Goal: Navigation & Orientation: Find specific page/section

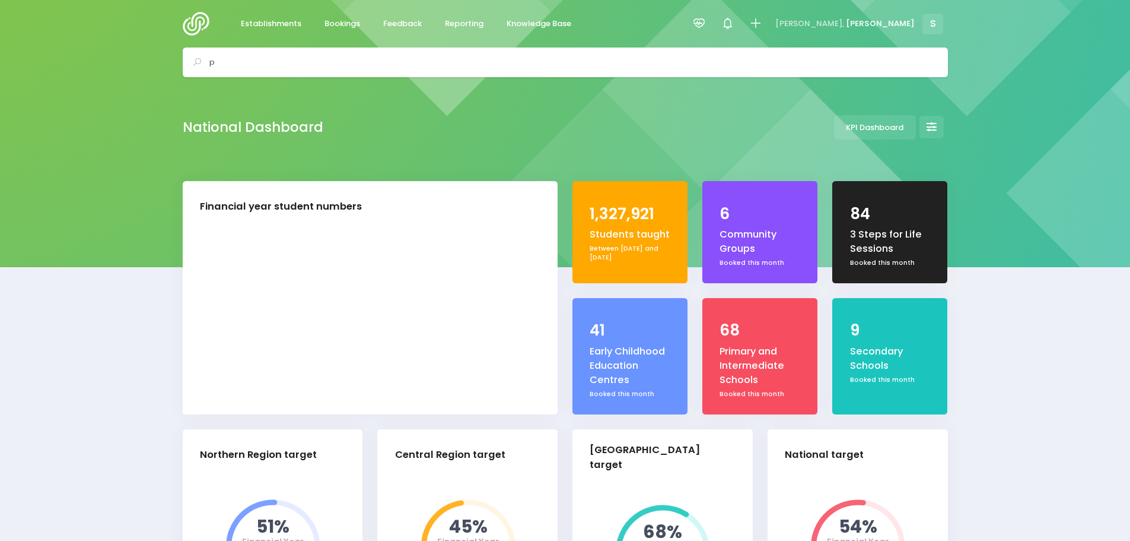
select select "5"
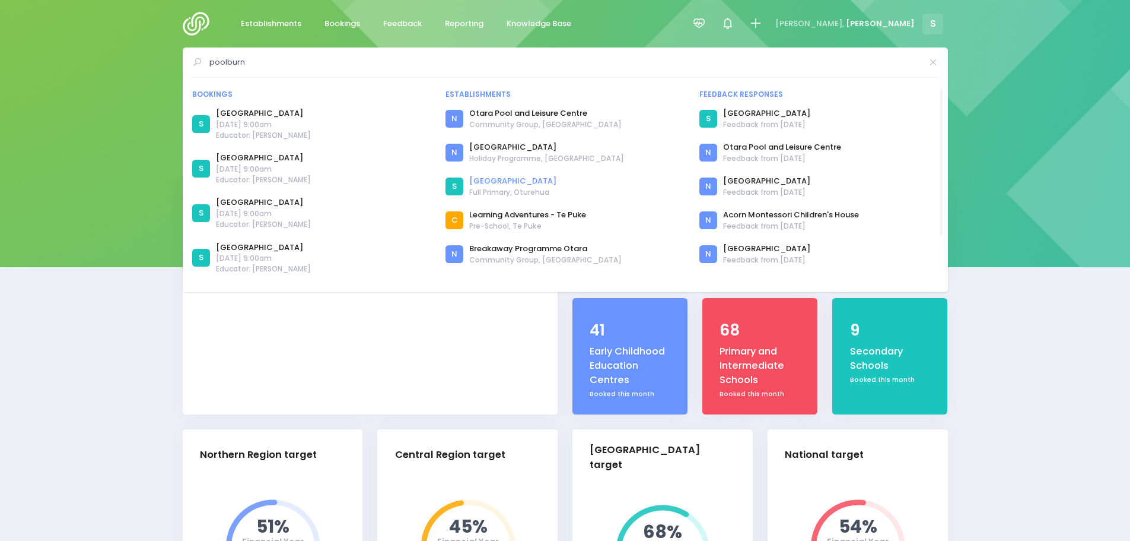
type input "poolburn"
click at [510, 182] on link "Poolburn School" at bounding box center [512, 181] width 87 height 12
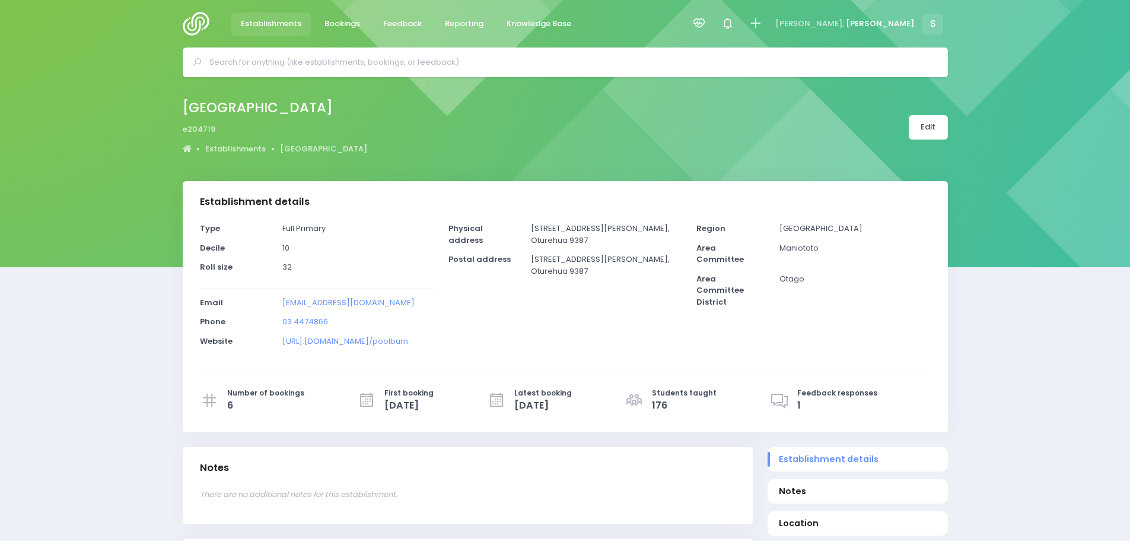
select select "5"
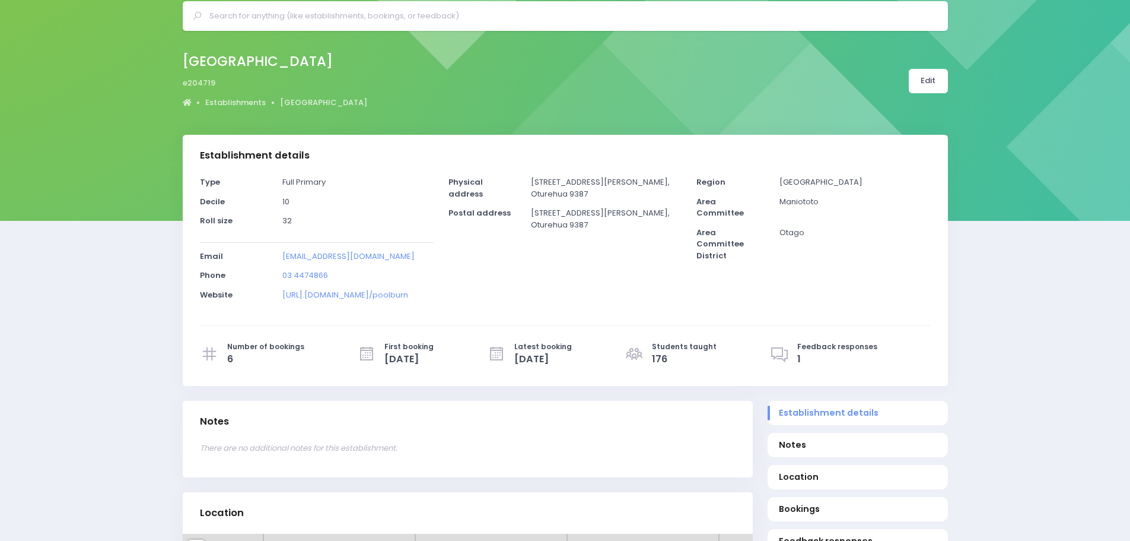
scroll to position [178, 0]
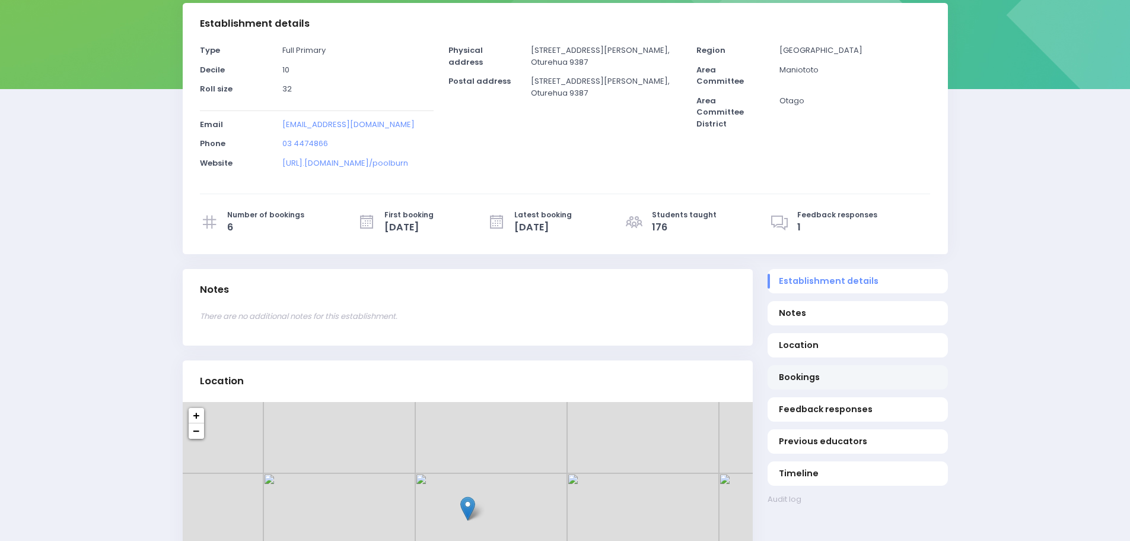
click at [796, 376] on span "Bookings" at bounding box center [857, 377] width 157 height 12
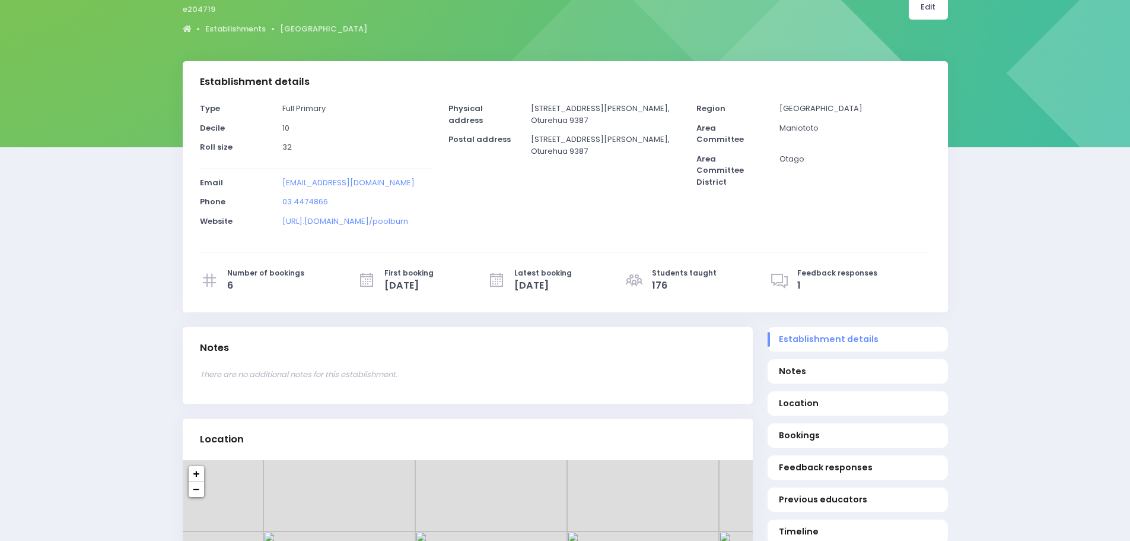
scroll to position [0, 0]
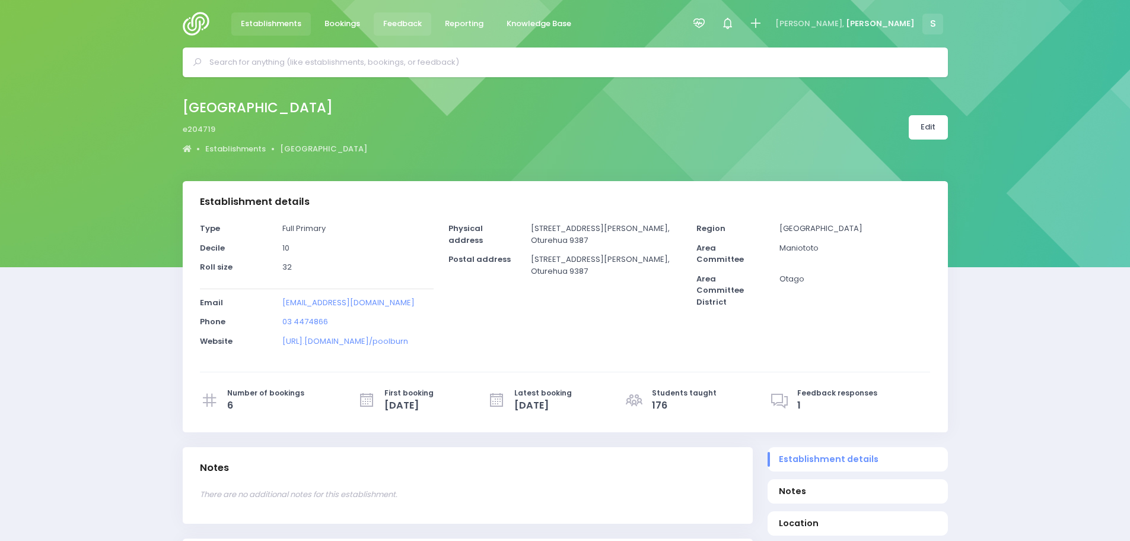
click at [393, 23] on span "Feedback" at bounding box center [402, 24] width 39 height 12
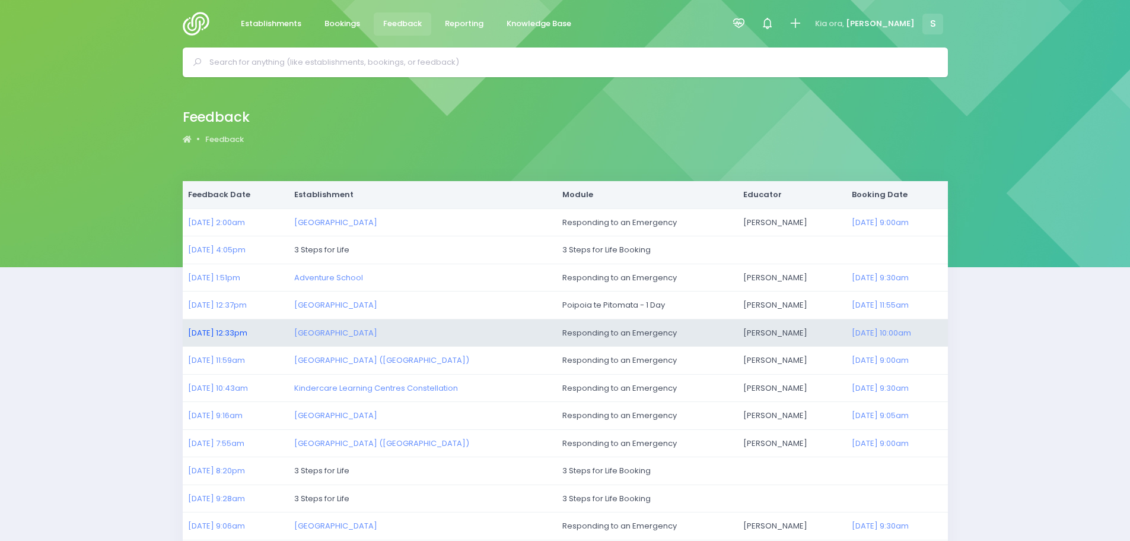
click at [209, 332] on link "27/08/2025 12:33pm" at bounding box center [217, 332] width 59 height 11
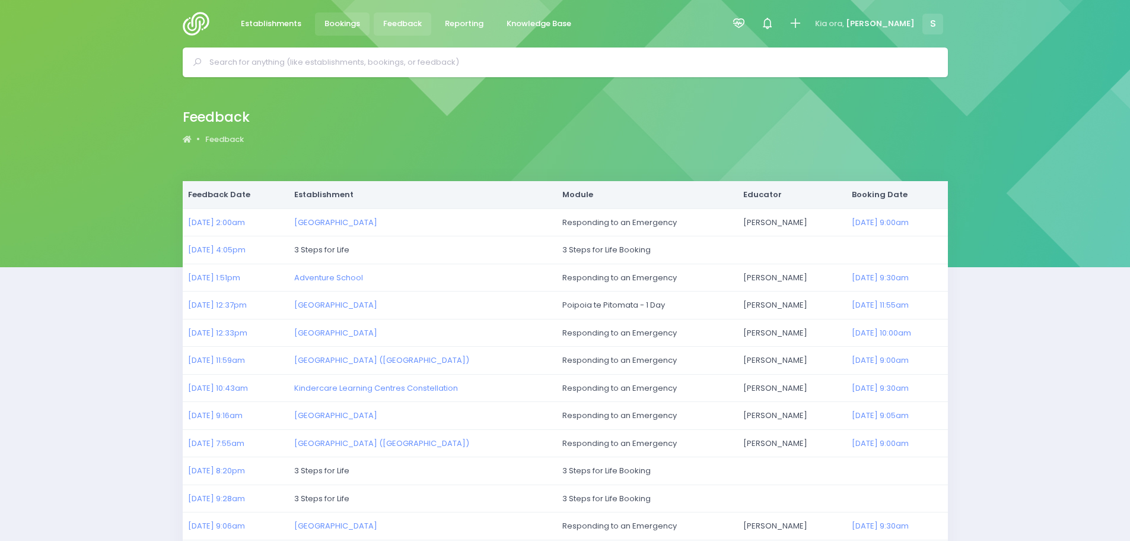
click at [348, 20] on span "Bookings" at bounding box center [343, 24] width 36 height 12
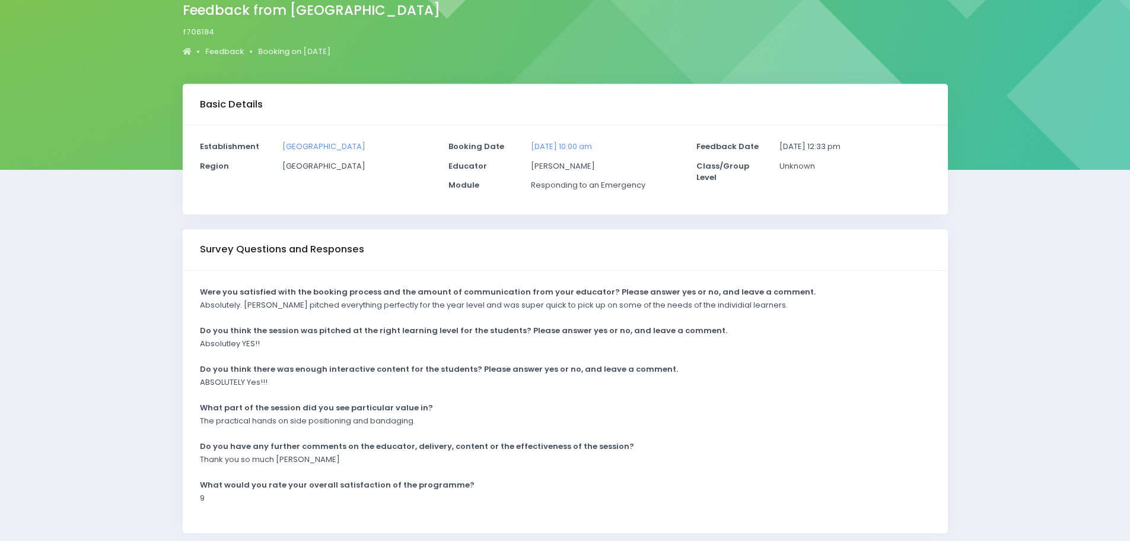
scroll to position [119, 0]
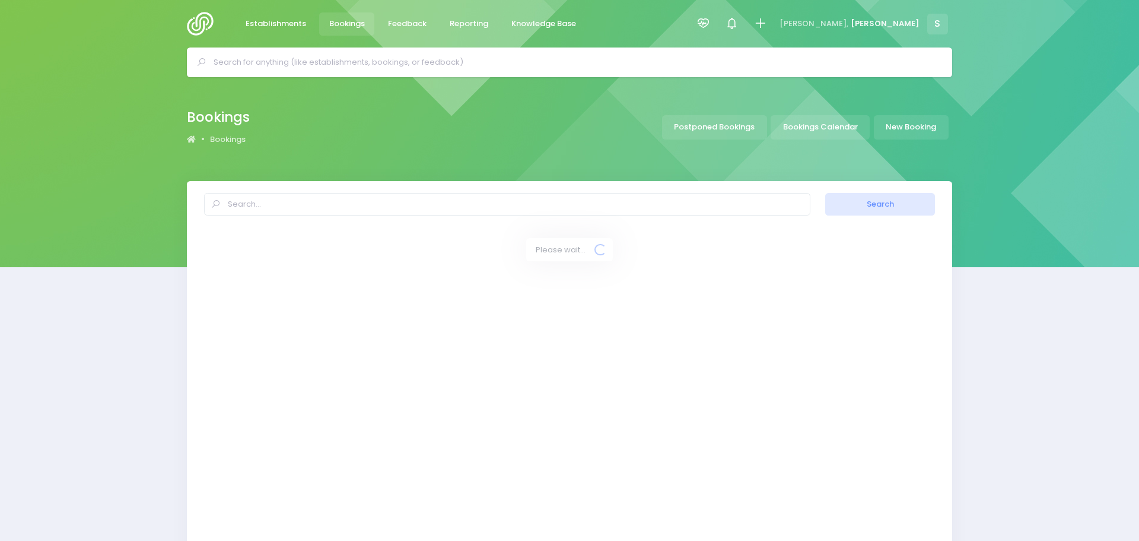
select select "20"
click at [820, 131] on link "Bookings Calendar" at bounding box center [820, 127] width 99 height 24
select select "20"
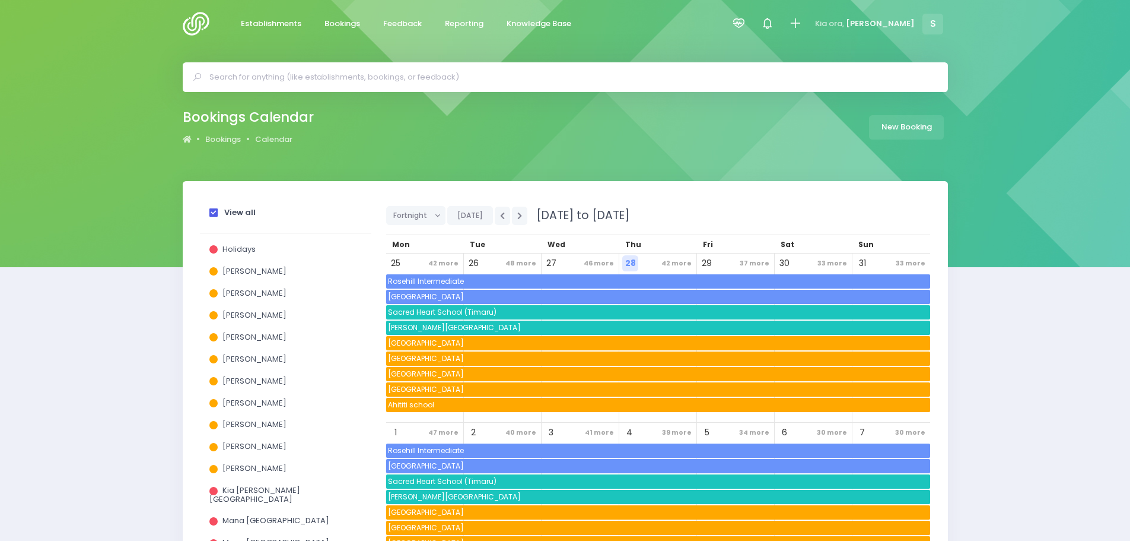
click at [211, 212] on span at bounding box center [213, 212] width 8 height 8
click at [0, 0] on input "View all" at bounding box center [0, 0] width 0 height 0
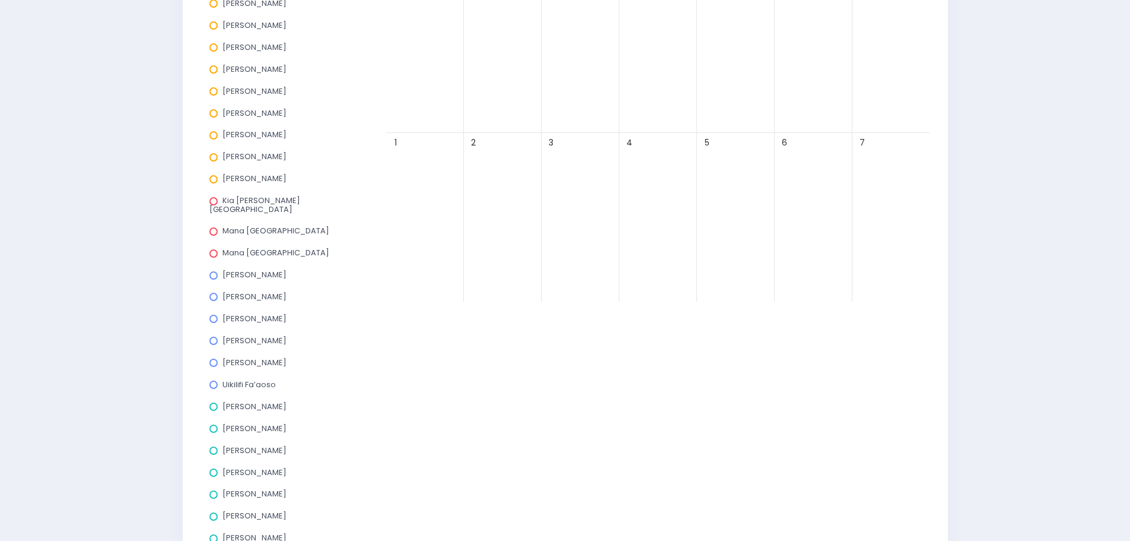
scroll to position [356, 0]
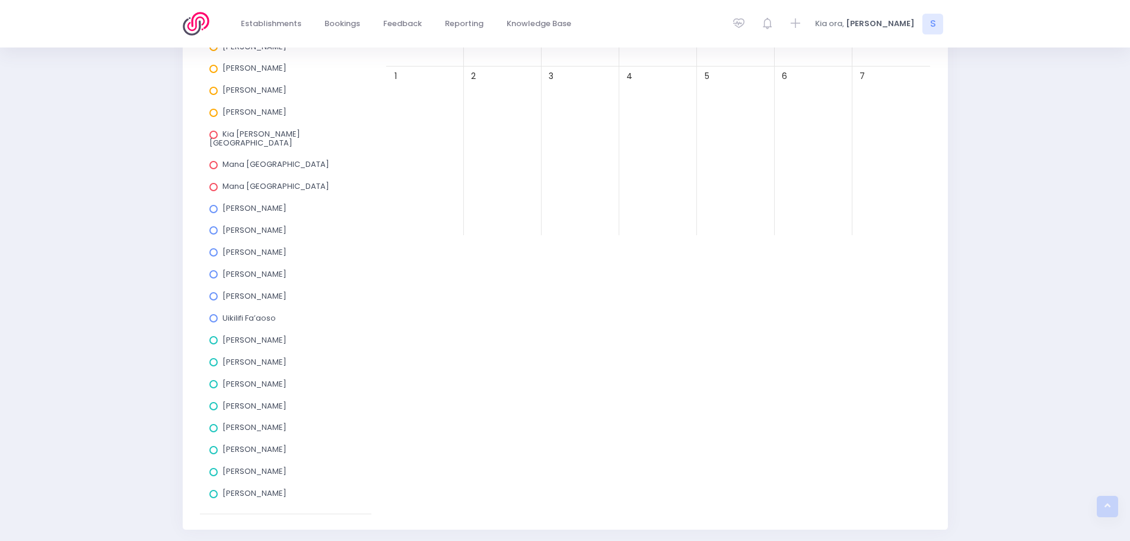
click at [214, 358] on span at bounding box center [213, 362] width 8 height 8
click at [0, 0] on input "Charlie Palmer" at bounding box center [0, 0] width 0 height 0
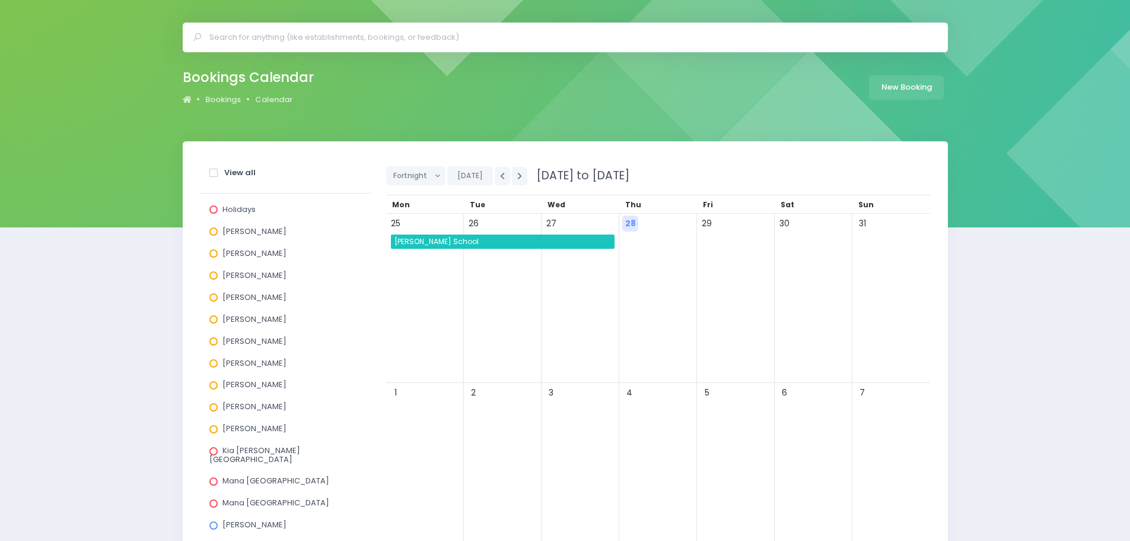
scroll to position [0, 0]
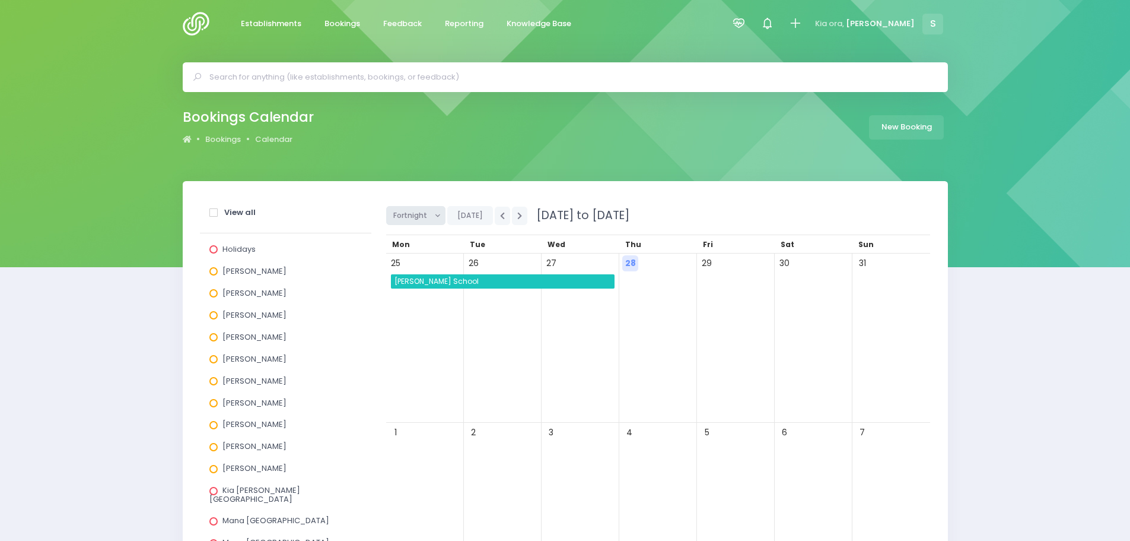
click at [410, 211] on span "Fortnight" at bounding box center [411, 216] width 37 height 18
click at [419, 306] on link "Month" at bounding box center [424, 305] width 77 height 23
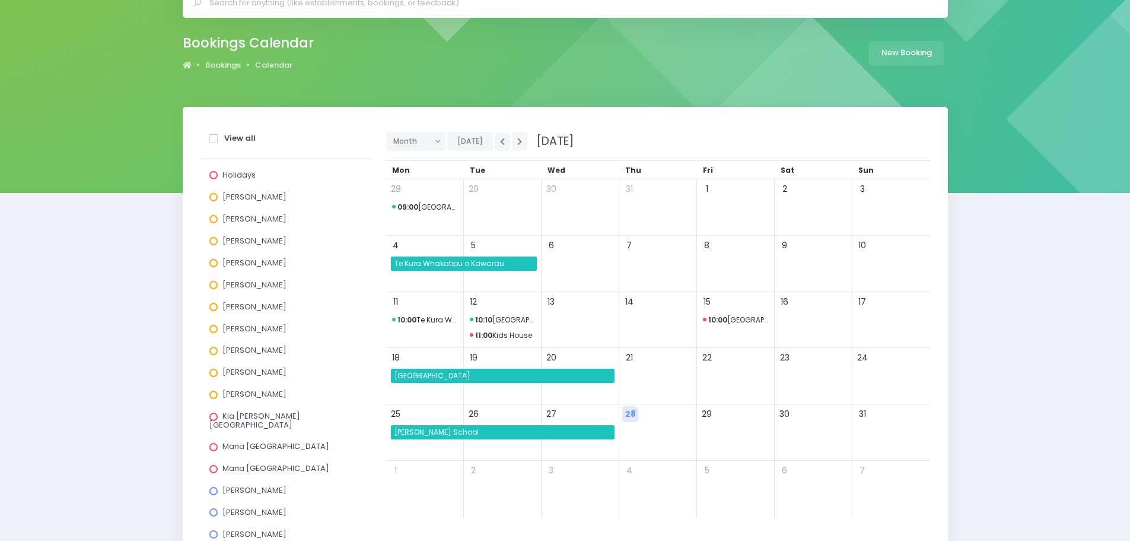
scroll to position [119, 0]
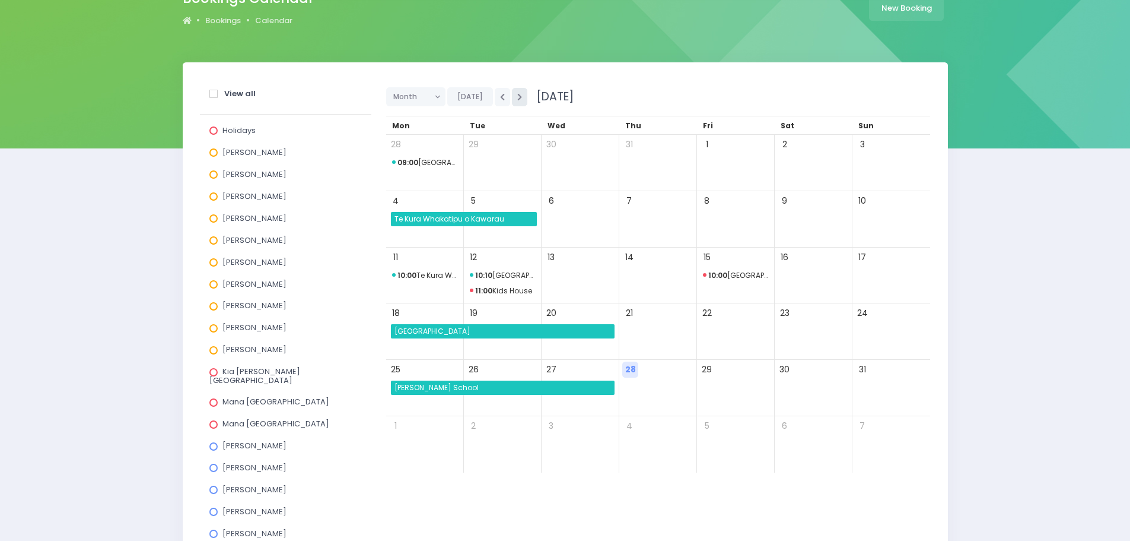
click at [515, 103] on button "button" at bounding box center [519, 97] width 15 height 18
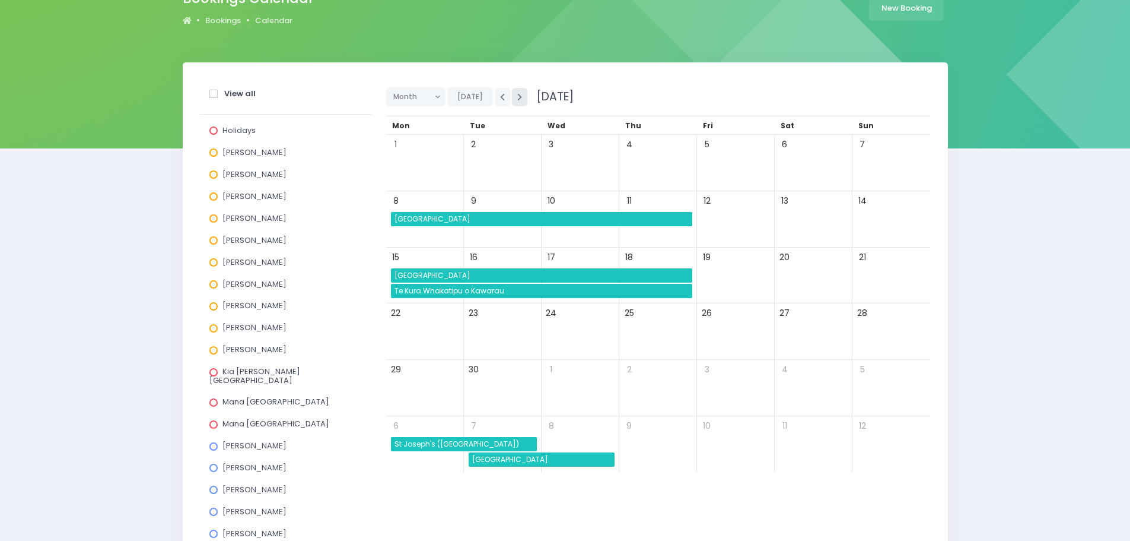
click at [515, 103] on button "button" at bounding box center [519, 97] width 15 height 18
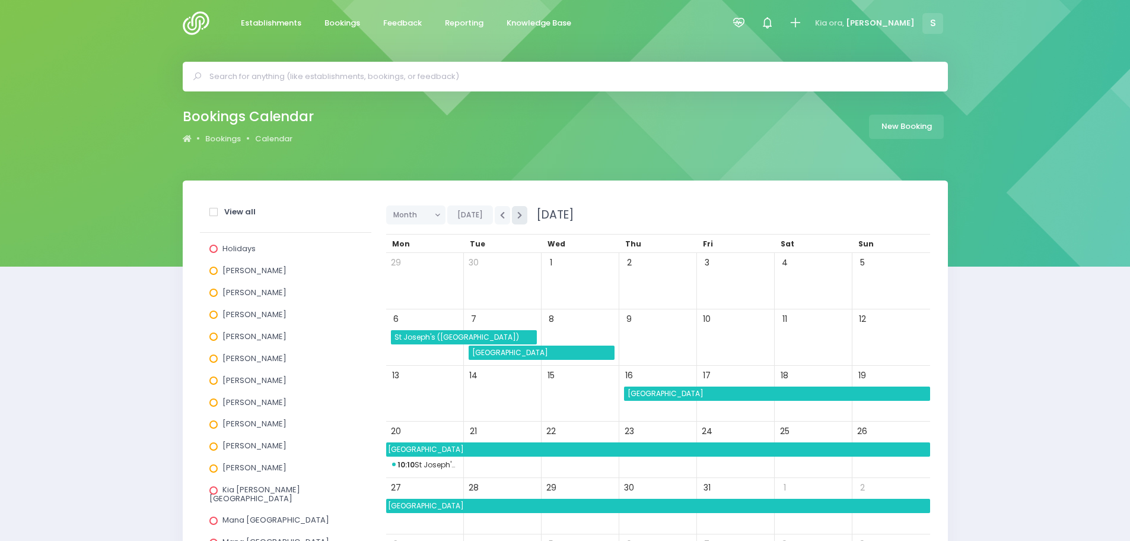
scroll to position [0, 0]
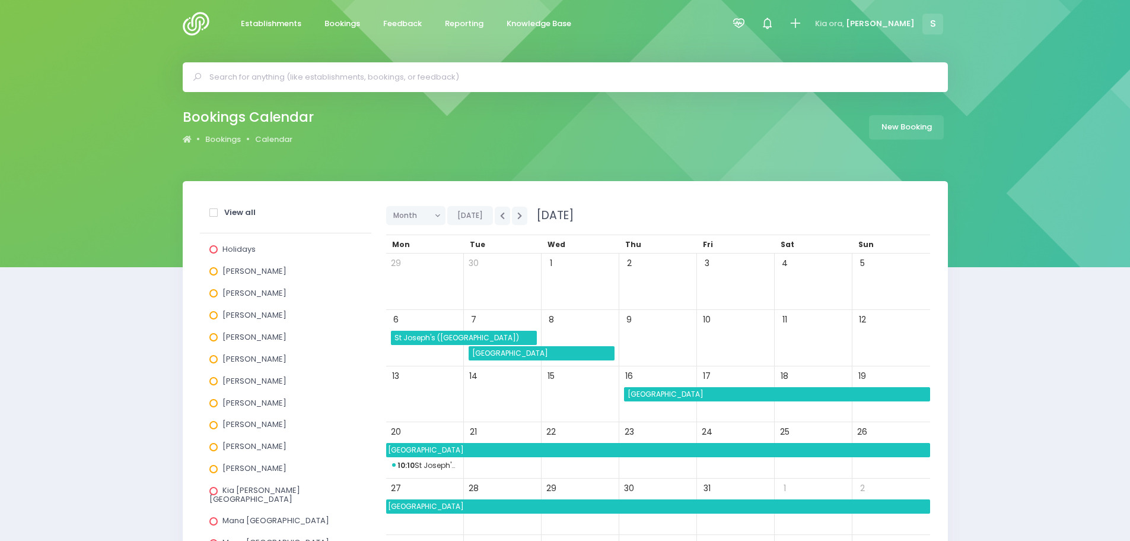
click at [301, 77] on input "text" at bounding box center [570, 77] width 722 height 18
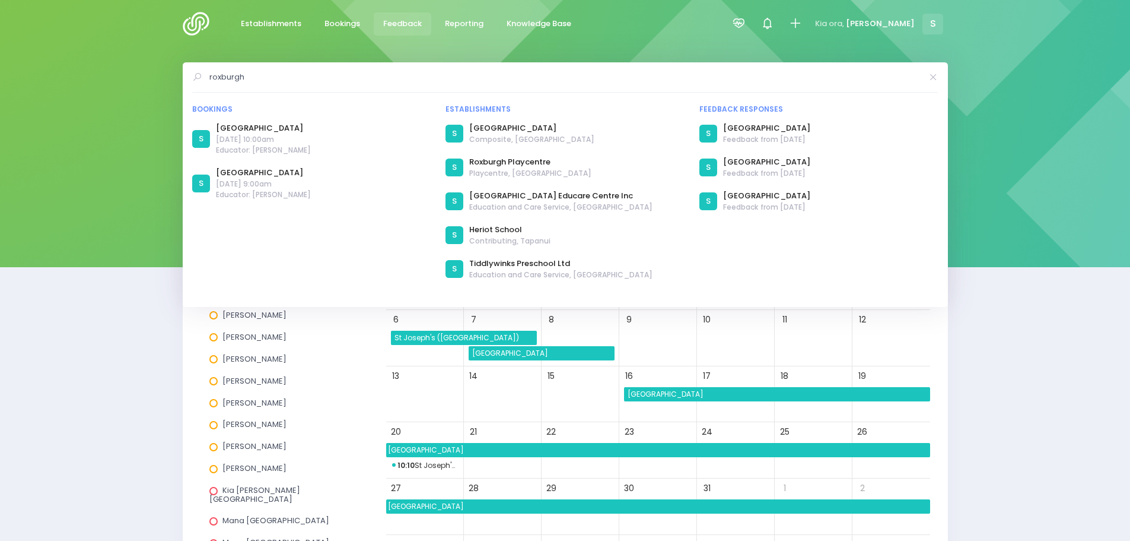
type input "roxburgh"
click at [400, 26] on span "Feedback" at bounding box center [402, 24] width 39 height 12
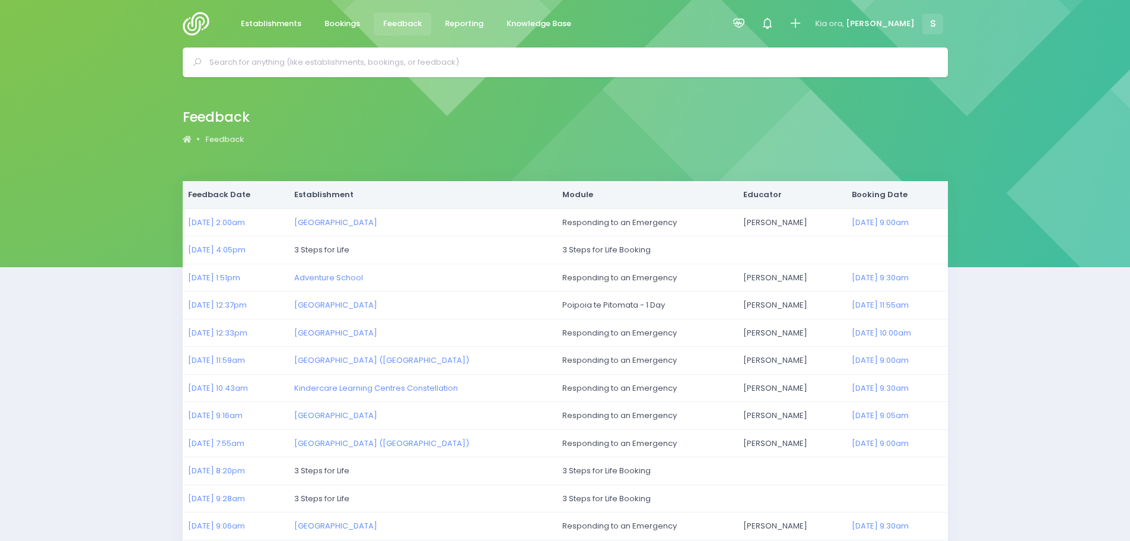
click at [275, 61] on input "text" at bounding box center [570, 62] width 722 height 18
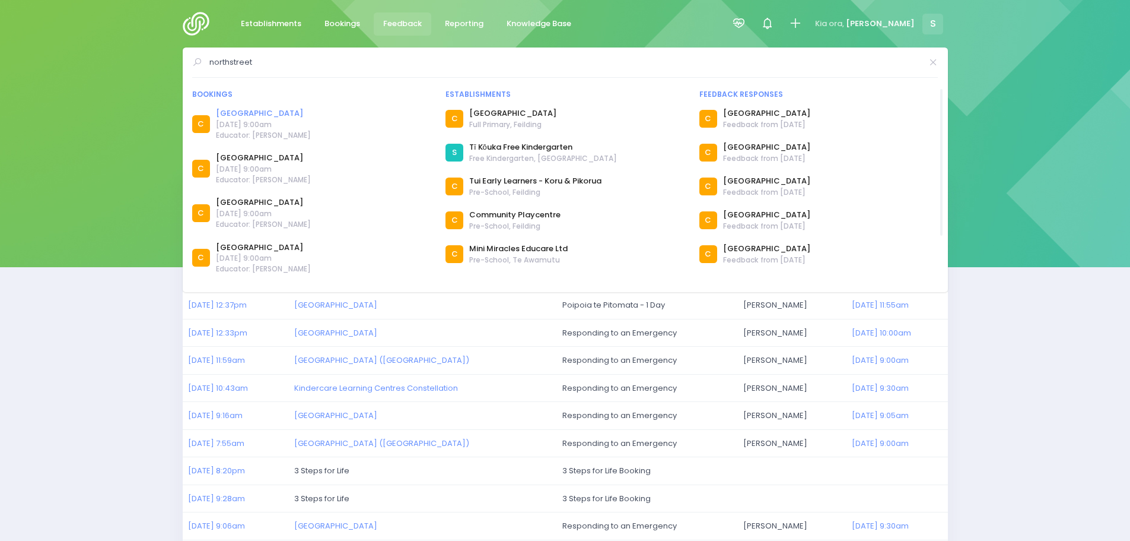
type input "northstreet"
click at [271, 111] on link "[GEOGRAPHIC_DATA]" at bounding box center [263, 113] width 95 height 12
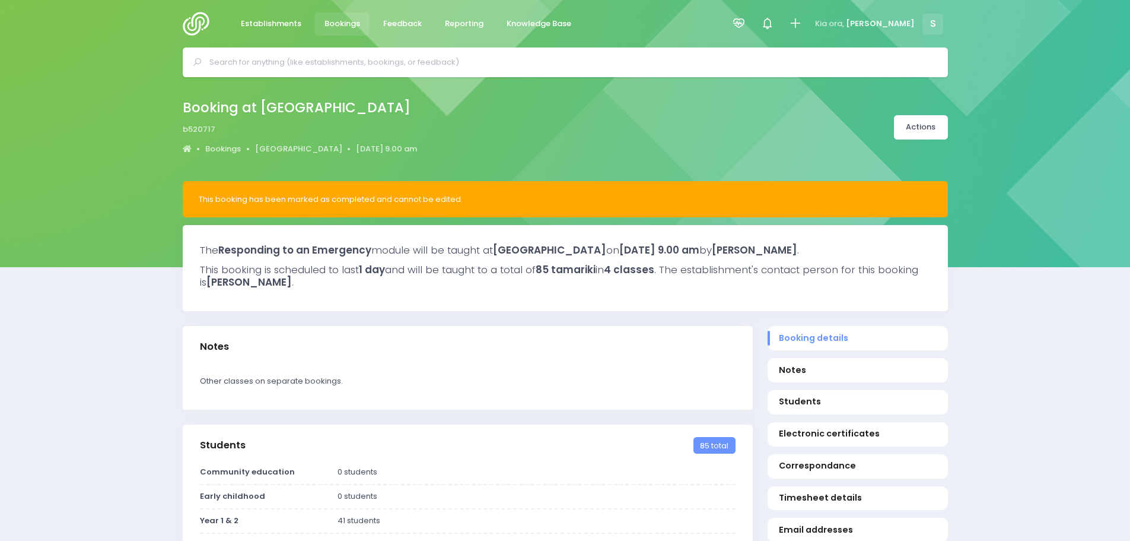
select select "5"
drag, startPoint x: 411, startPoint y: 28, endPoint x: 422, endPoint y: 39, distance: 15.5
click at [411, 28] on span "Feedback" at bounding box center [402, 24] width 39 height 12
